Goal: Learn about a topic: Learn about a topic

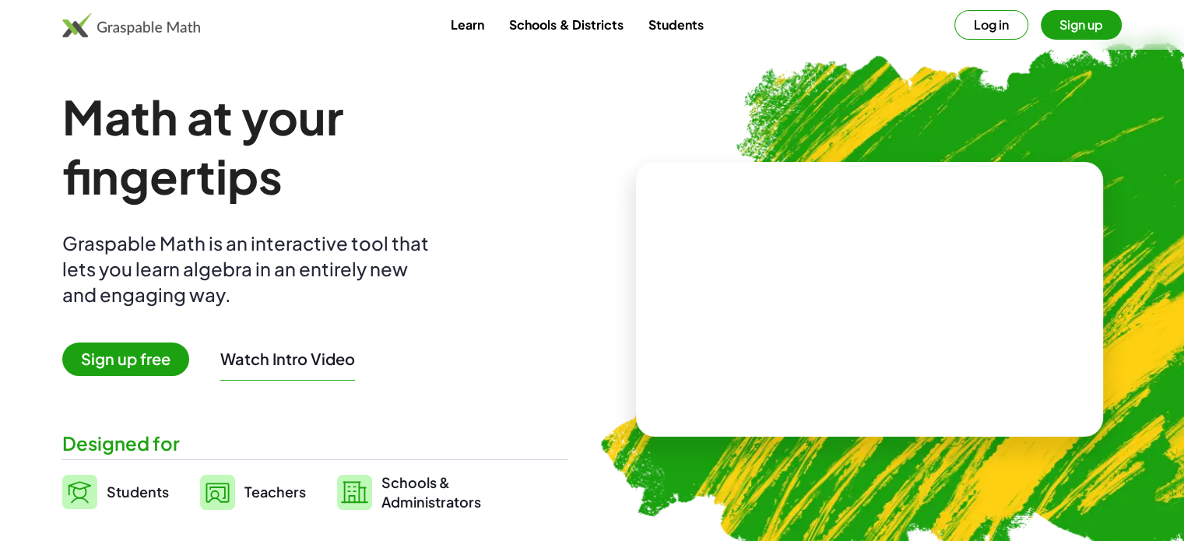
click at [1087, 27] on button "Sign up" at bounding box center [1081, 25] width 81 height 30
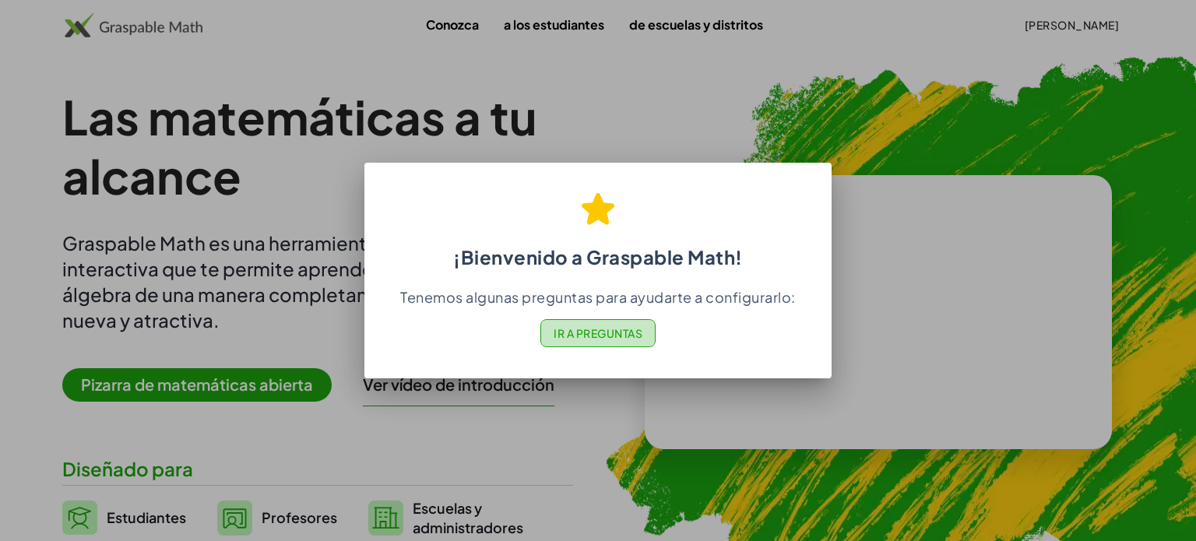
click at [586, 329] on font "Ir a Preguntas" at bounding box center [598, 333] width 89 height 14
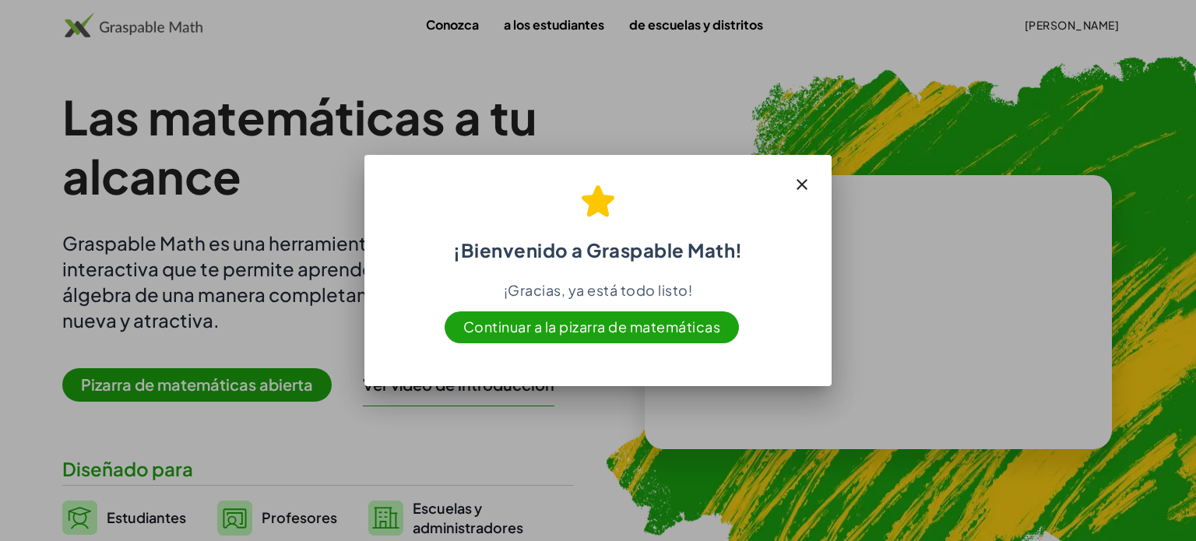
click at [563, 336] on span "Continuar a la pizarra de matemáticas" at bounding box center [592, 327] width 295 height 32
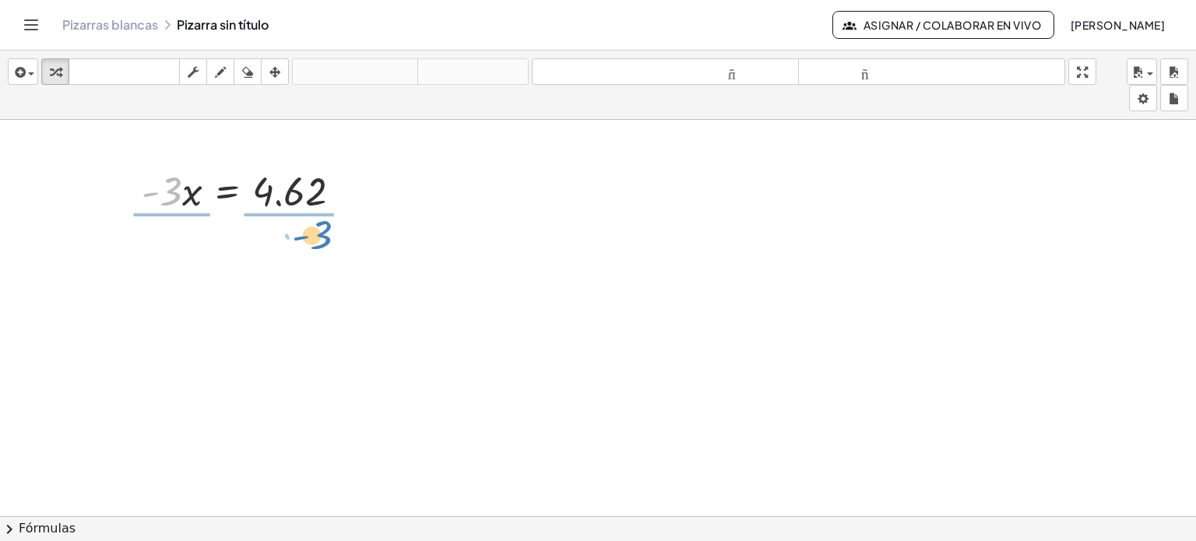
drag, startPoint x: 174, startPoint y: 192, endPoint x: 324, endPoint y: 236, distance: 156.5
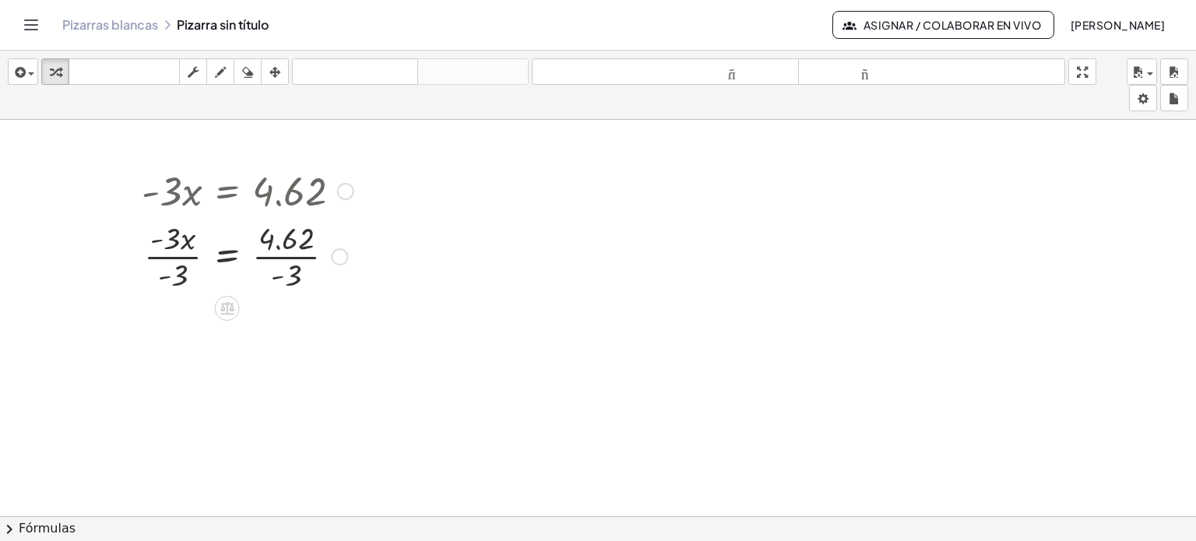
click at [288, 258] on div at bounding box center [247, 255] width 227 height 78
click at [288, 258] on div at bounding box center [252, 255] width 237 height 78
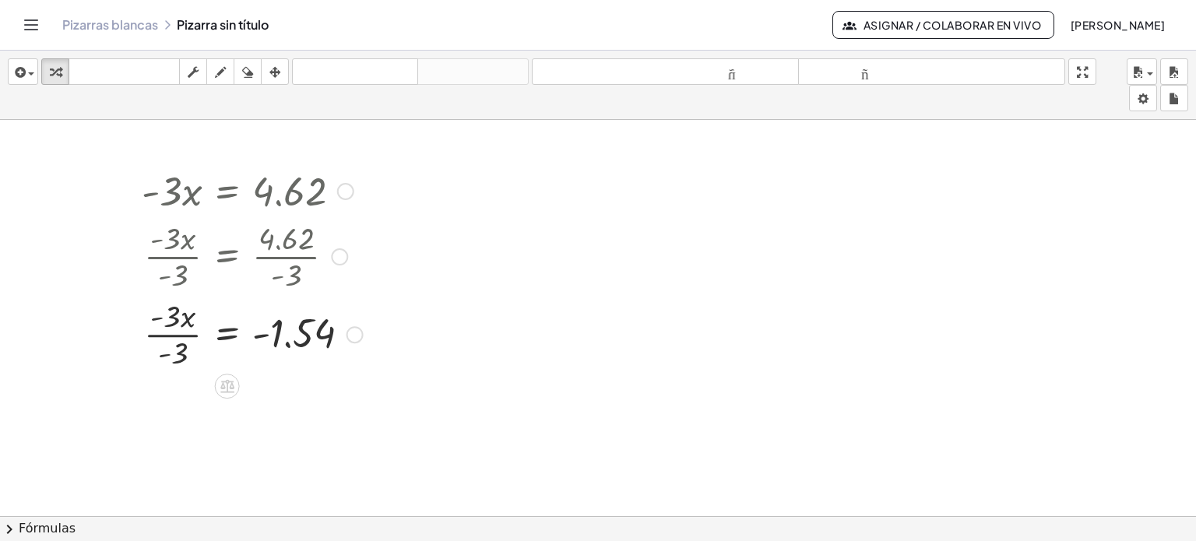
click at [177, 334] on div at bounding box center [252, 333] width 237 height 78
click at [177, 334] on div at bounding box center [252, 333] width 237 height 51
click at [36, 36] on button "Cambiar navegación" at bounding box center [31, 24] width 25 height 25
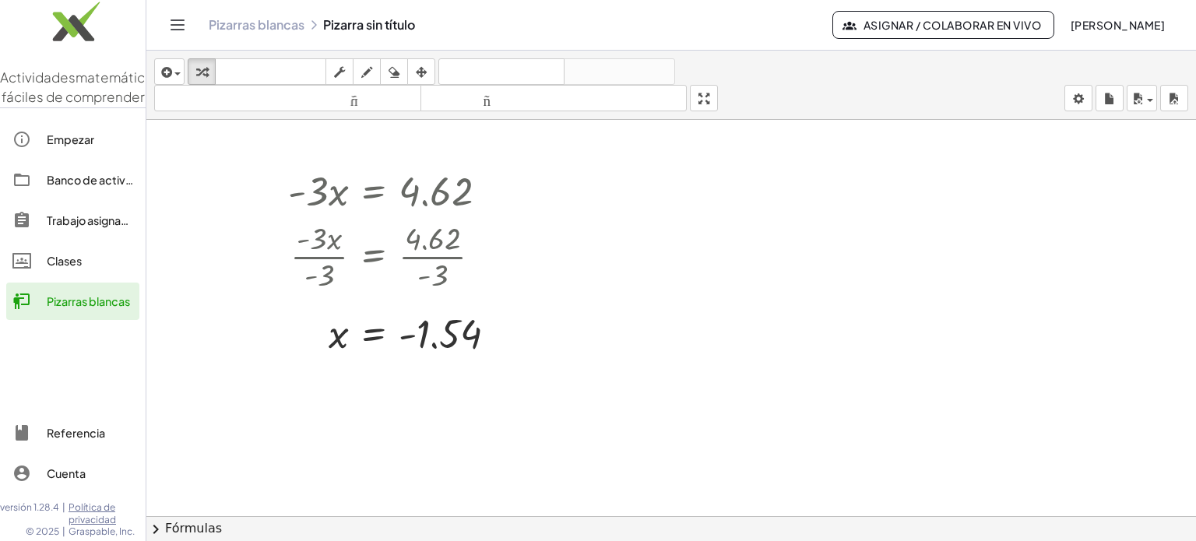
click at [36, 36] on img at bounding box center [73, 25] width 146 height 66
